Goal: Book appointment/travel/reservation

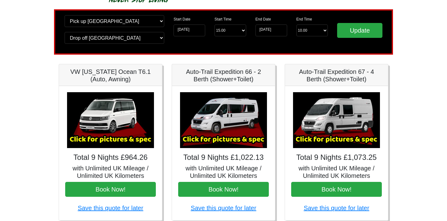
scroll to position [38, 0]
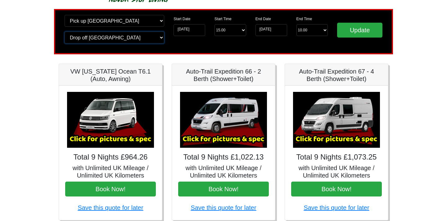
click at [151, 39] on select "Change drop off location? Drop off Edinburgh Birmingham Airport Blackburn Lanca…" at bounding box center [115, 38] width 100 height 12
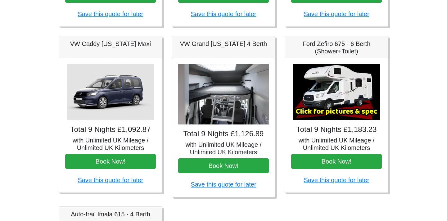
scroll to position [214, 0]
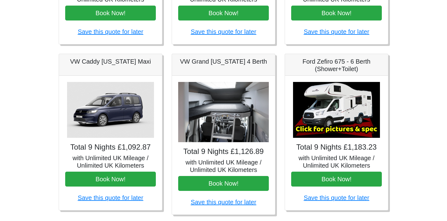
click at [241, 119] on img at bounding box center [223, 112] width 91 height 61
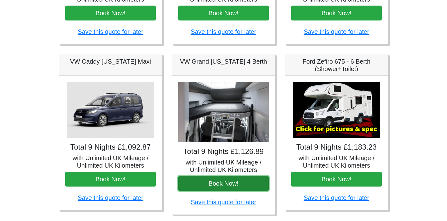
click at [223, 182] on button "Book Now!" at bounding box center [223, 183] width 91 height 15
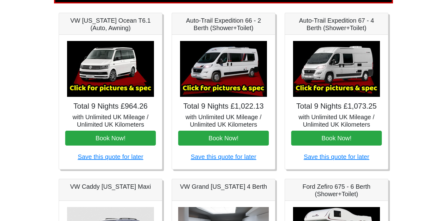
scroll to position [84, 0]
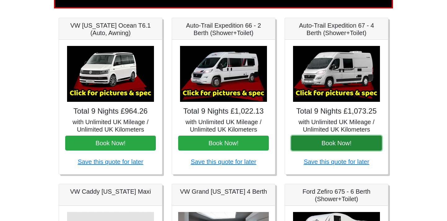
click at [330, 144] on button "Book Now!" at bounding box center [336, 143] width 91 height 15
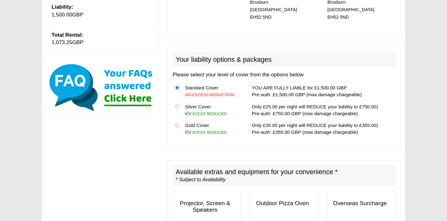
scroll to position [161, 0]
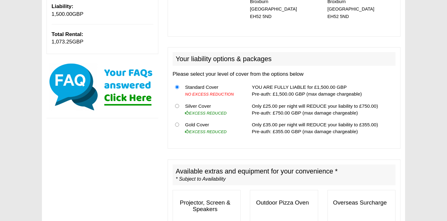
click at [183, 119] on td "Gold Cover EXCESS REDUCED" at bounding box center [212, 128] width 60 height 19
click at [176, 123] on input "radio" at bounding box center [177, 125] width 4 height 4
radio input "true"
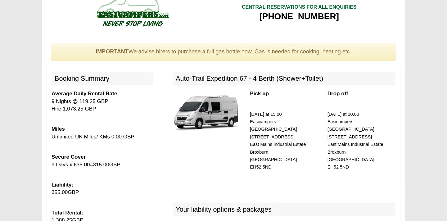
scroll to position [0, 0]
